Goal: Browse casually: Explore the website without a specific task or goal

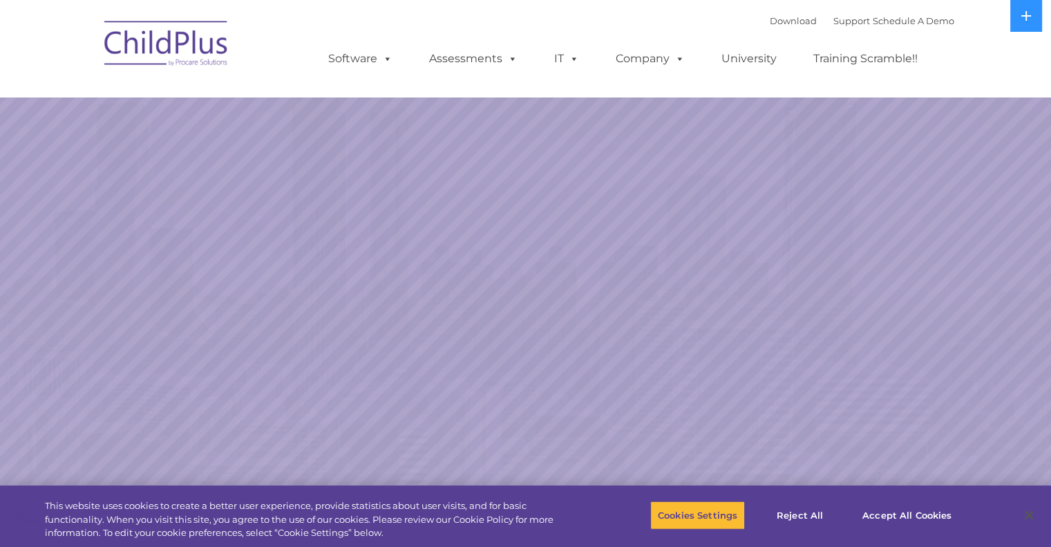
select select "MEDIUM"
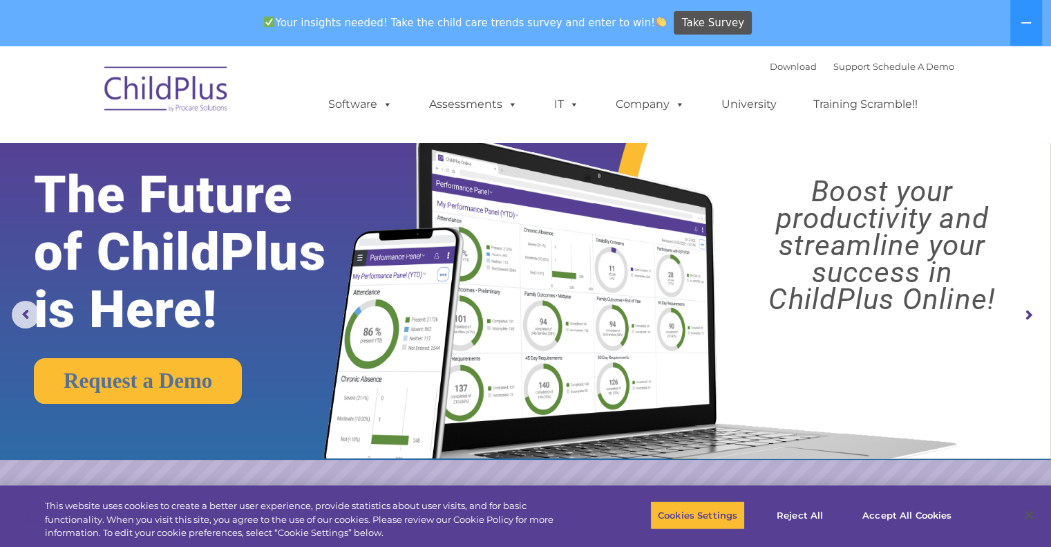
click at [160, 85] on img at bounding box center [166, 91] width 138 height 69
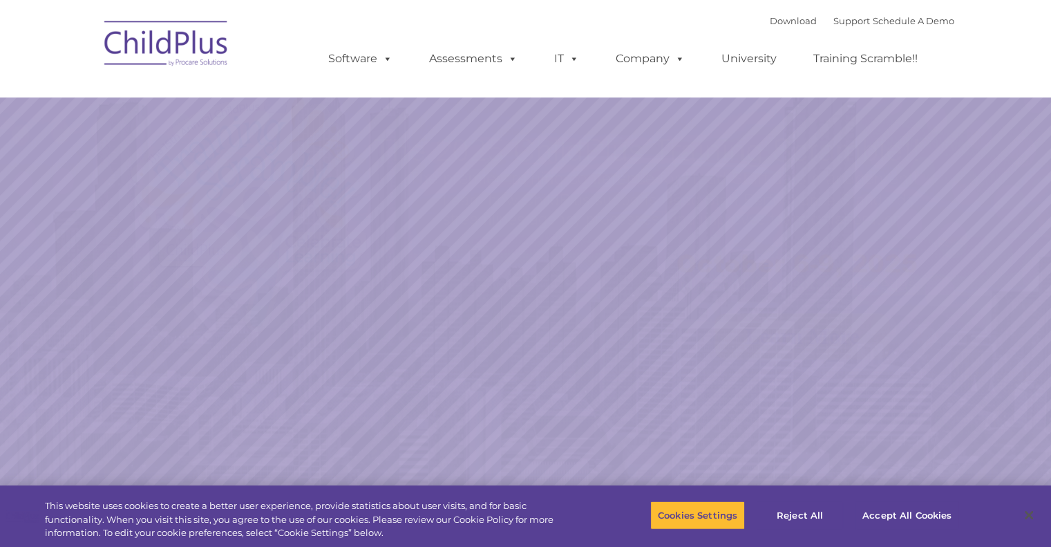
select select "MEDIUM"
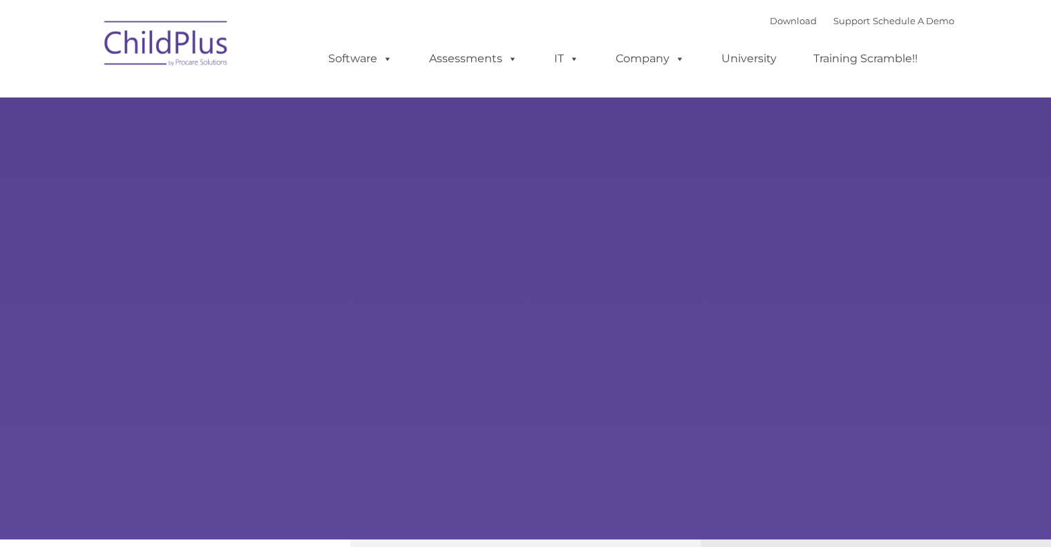
type input ""
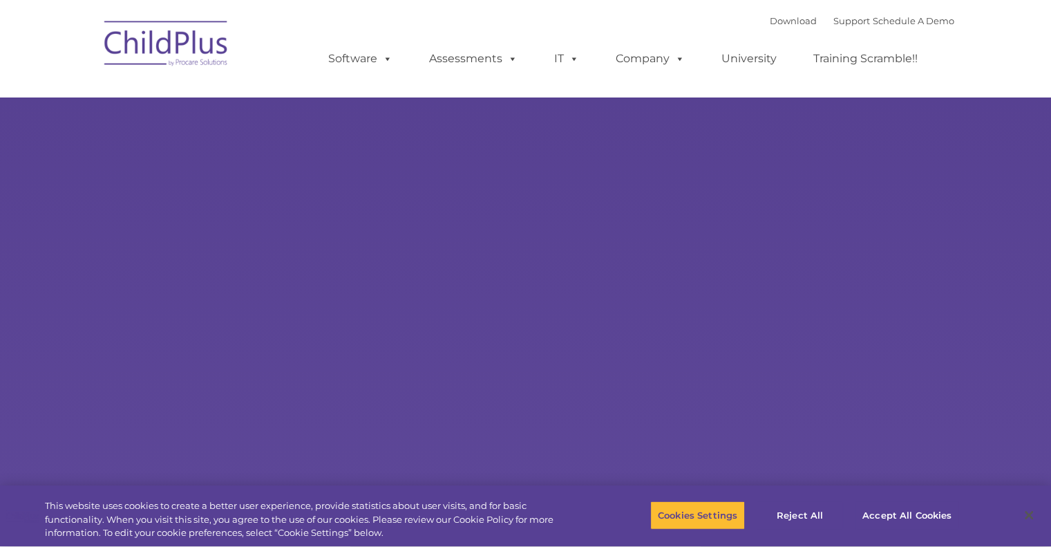
select select "MEDIUM"
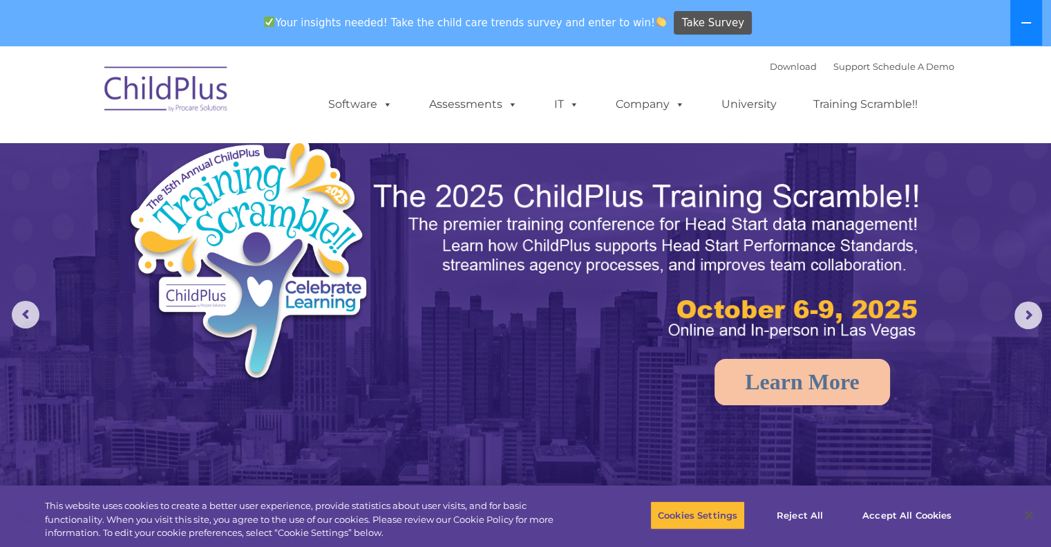
click at [1041, 15] on button at bounding box center [1027, 23] width 32 height 46
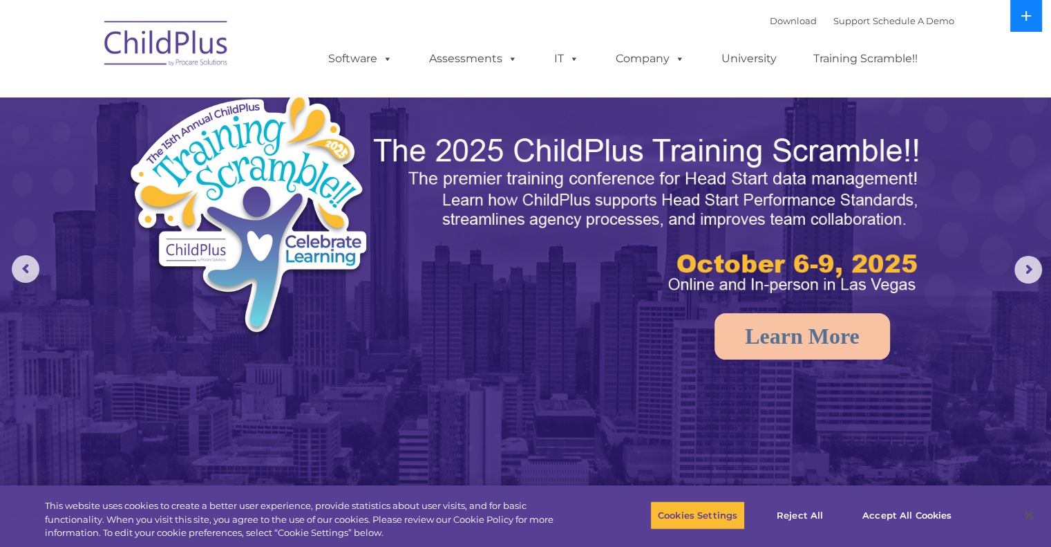
click at [1041, 15] on button at bounding box center [1027, 16] width 32 height 32
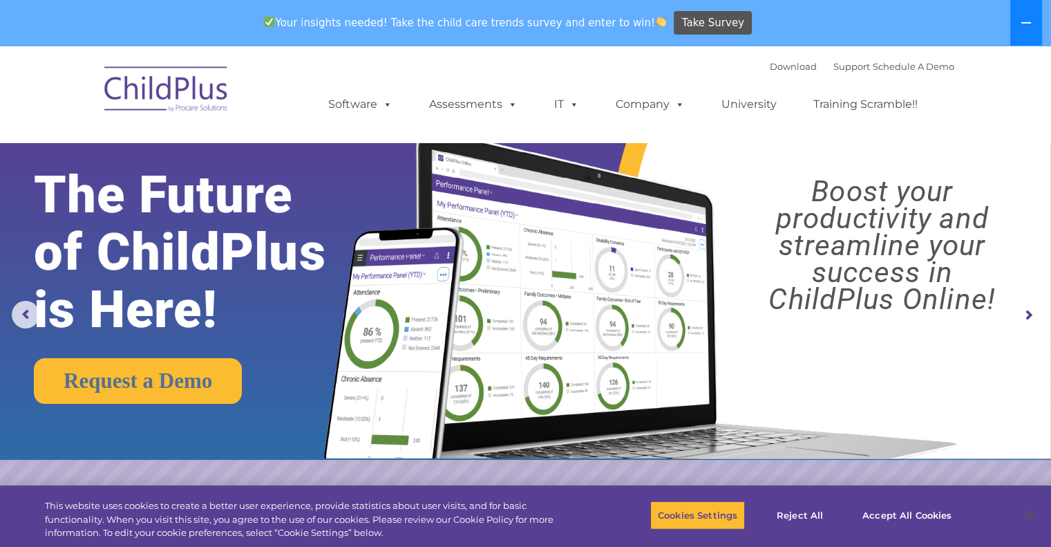
click at [1020, 19] on button at bounding box center [1027, 23] width 32 height 46
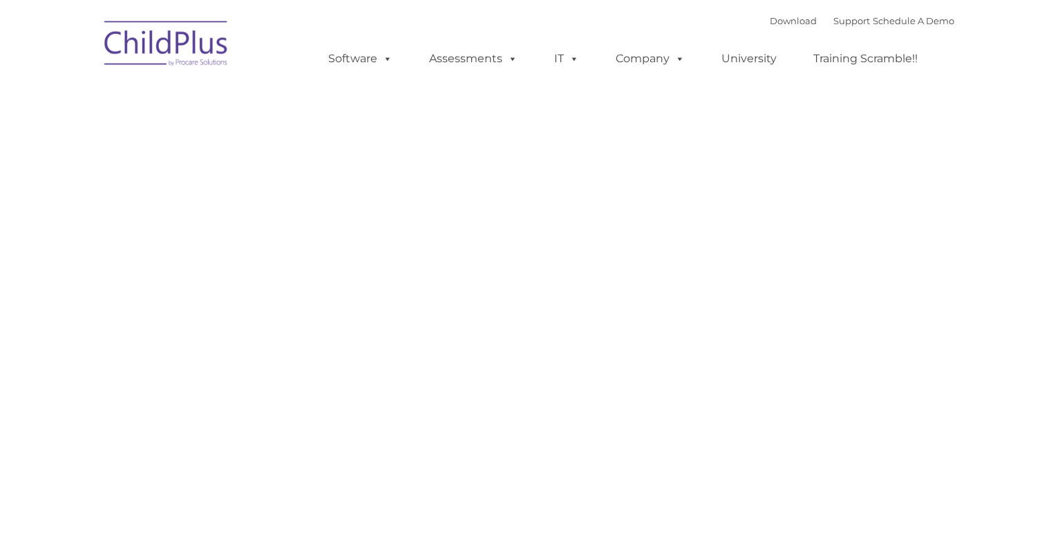
type input ""
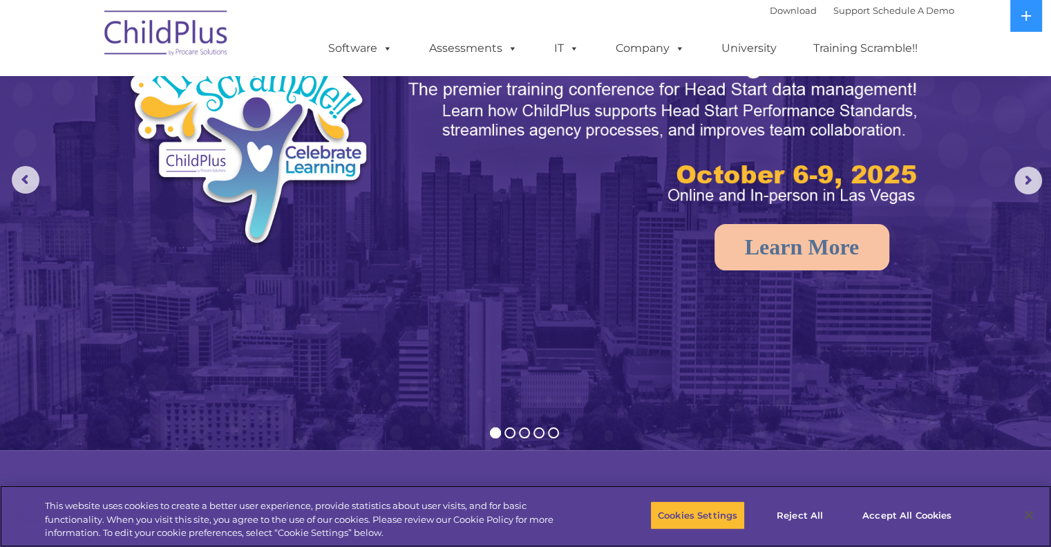
scroll to position [69, 0]
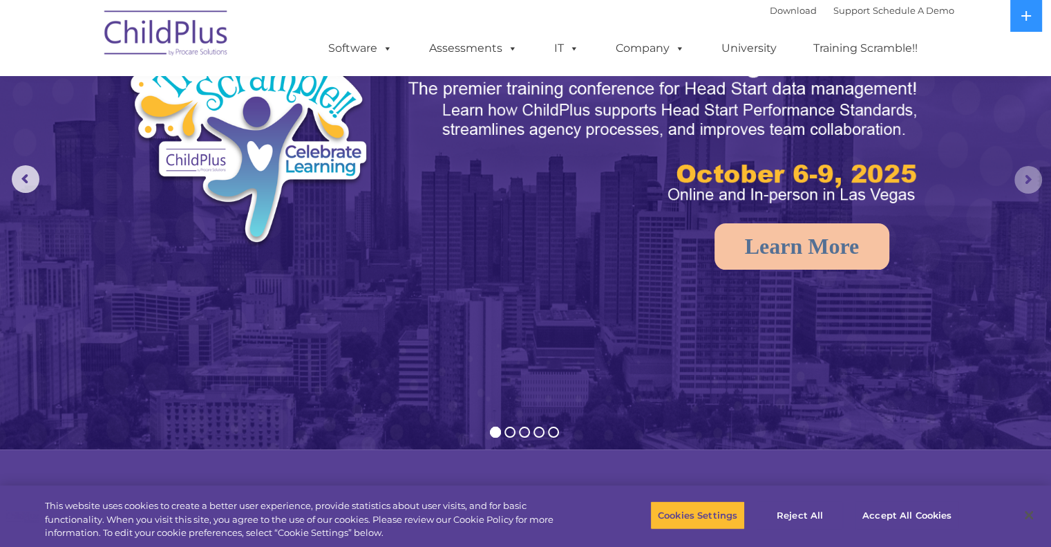
click at [1035, 171] on rs-arrow at bounding box center [1029, 180] width 28 height 28
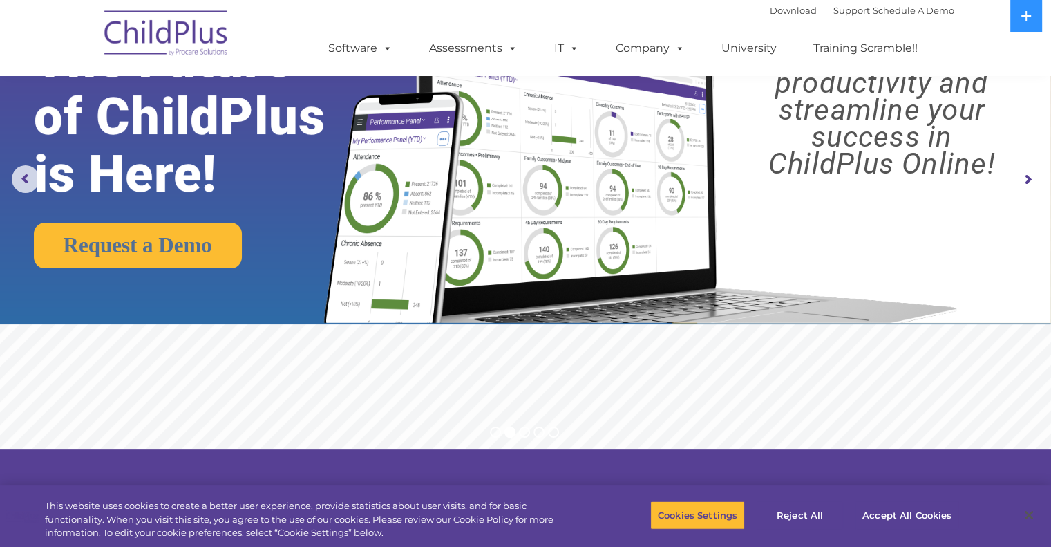
click at [1028, 170] on rs-arrow at bounding box center [1029, 180] width 28 height 28
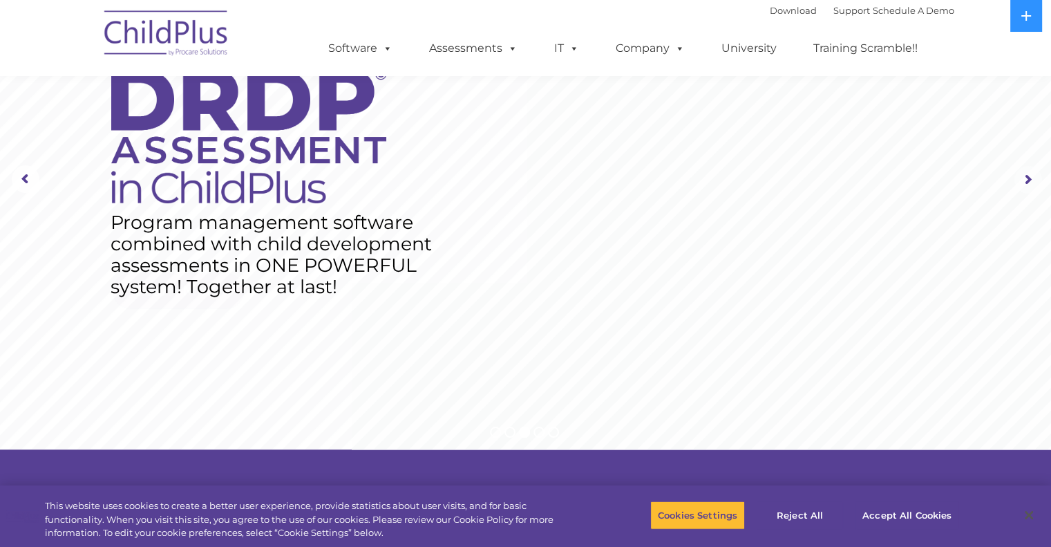
click at [1022, 181] on rs-arrow at bounding box center [1029, 180] width 28 height 28
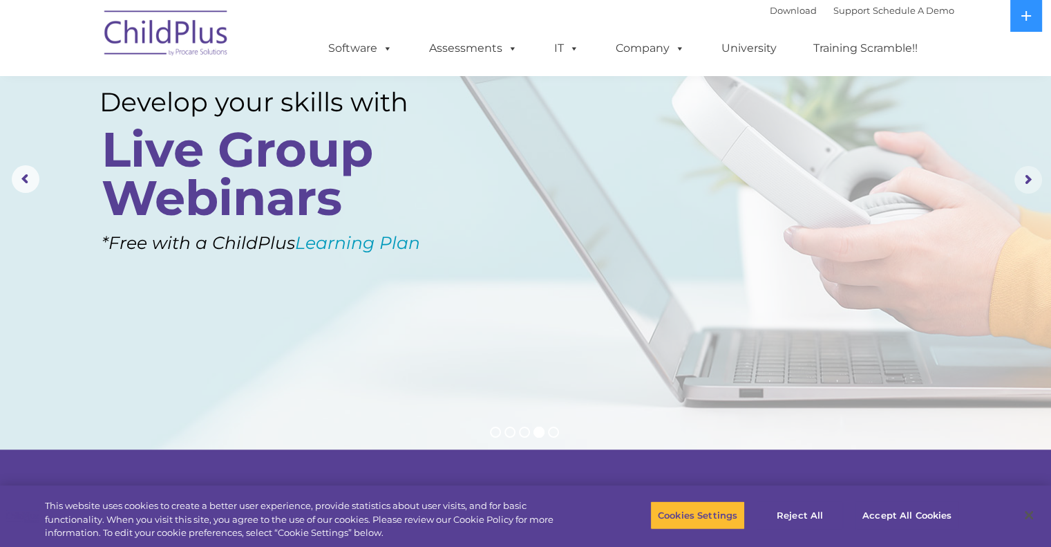
click at [1020, 176] on rs-arrow at bounding box center [1029, 180] width 28 height 28
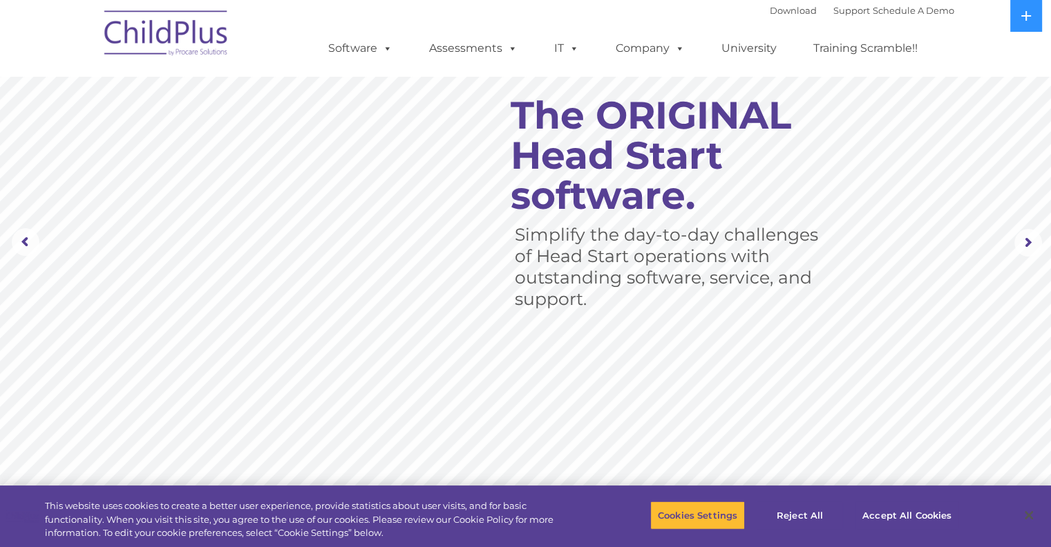
scroll to position [0, 0]
